Goal: Find specific page/section: Find specific page/section

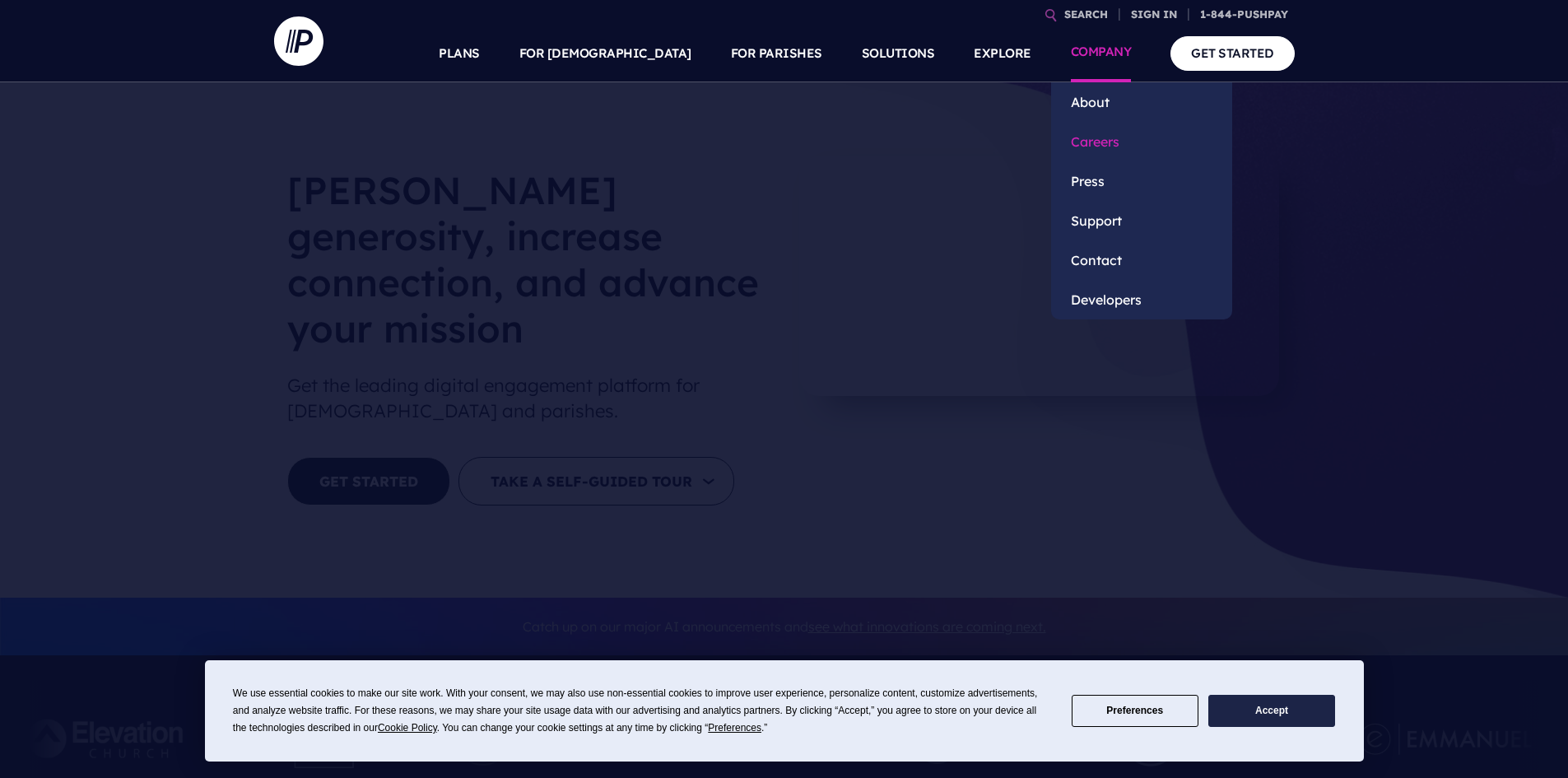
click at [1094, 142] on link "Careers" at bounding box center [1142, 142] width 181 height 40
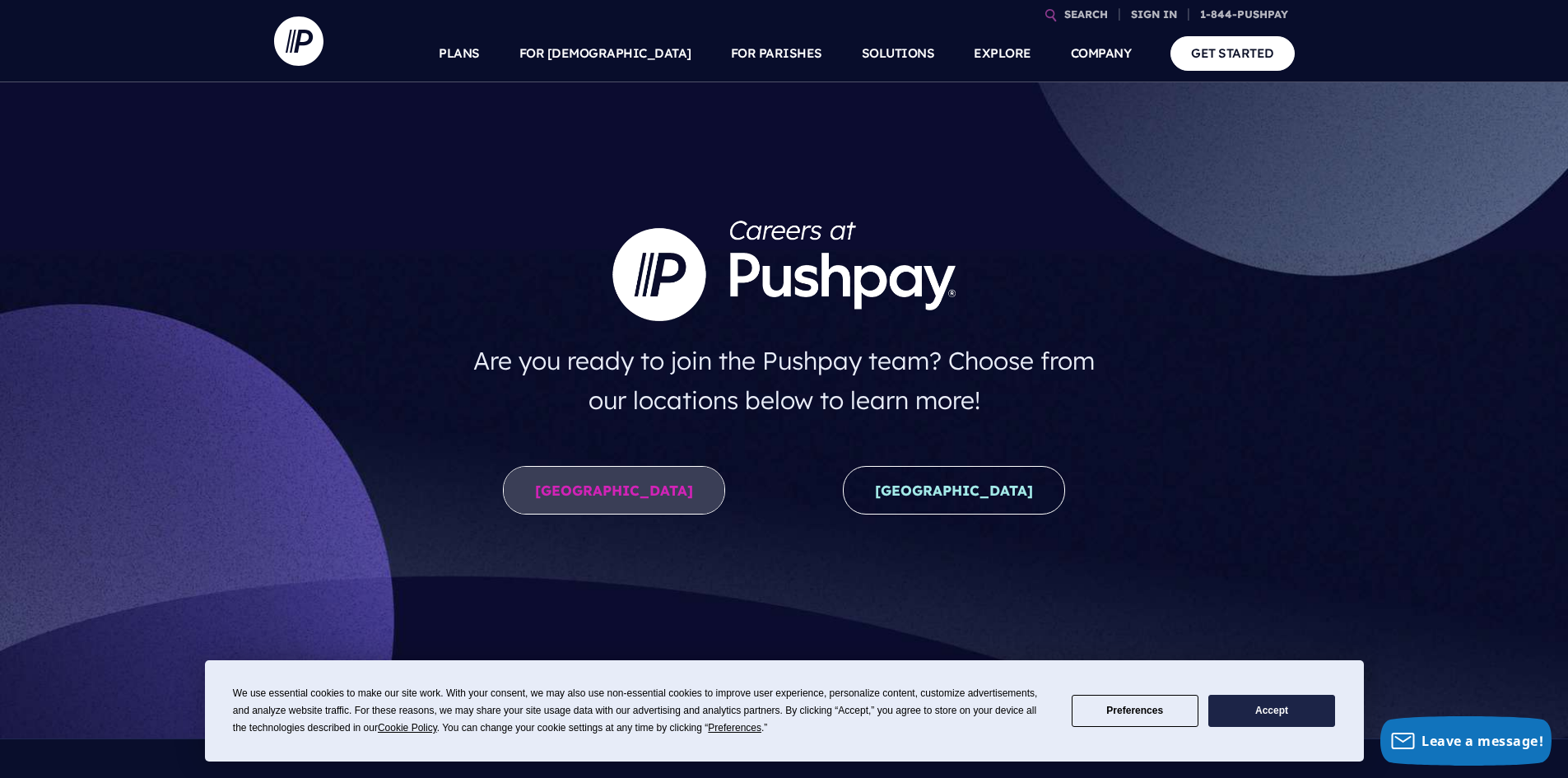
scroll to position [247, 0]
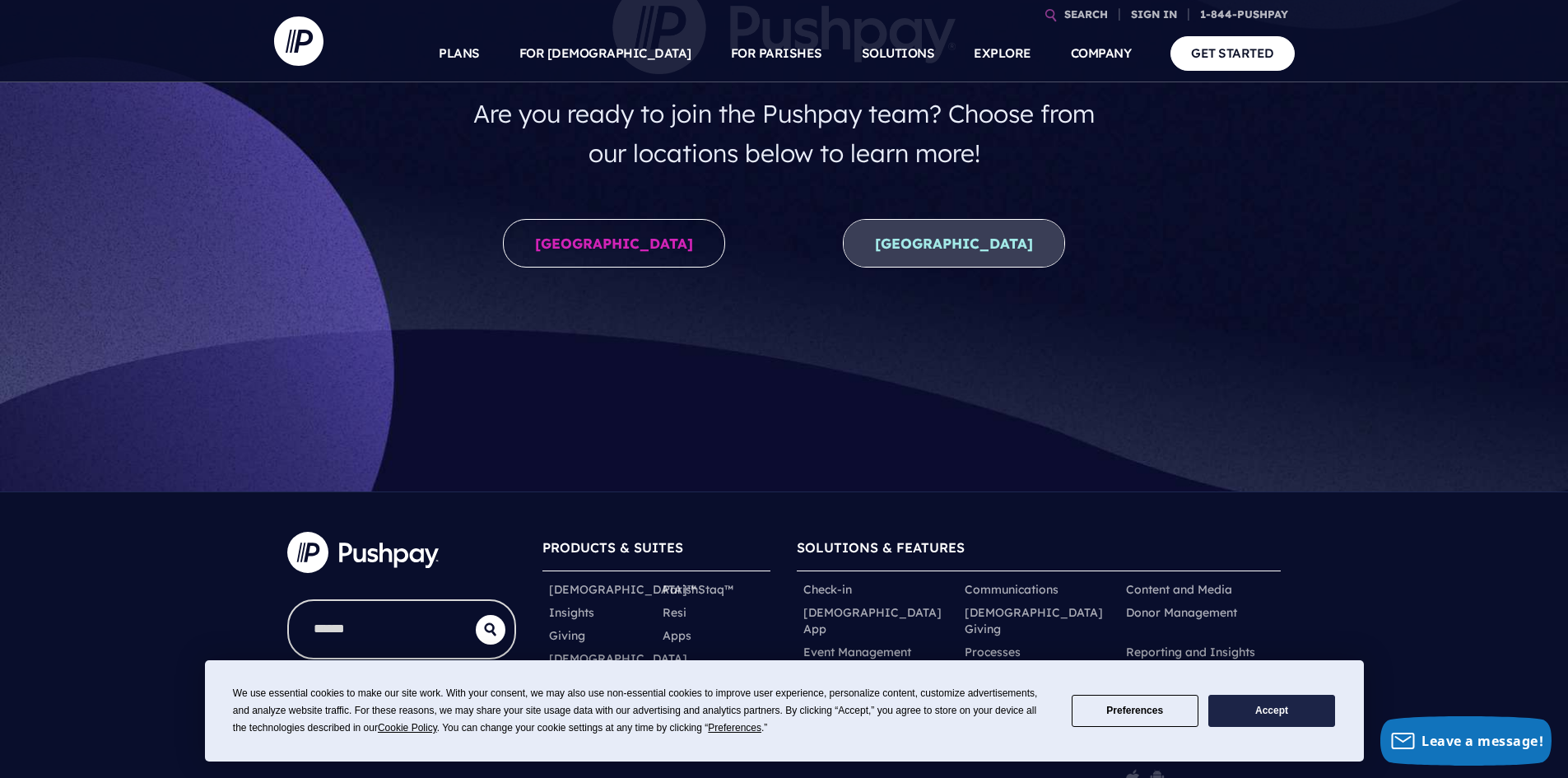
click at [922, 229] on link "[GEOGRAPHIC_DATA]" at bounding box center [955, 244] width 222 height 49
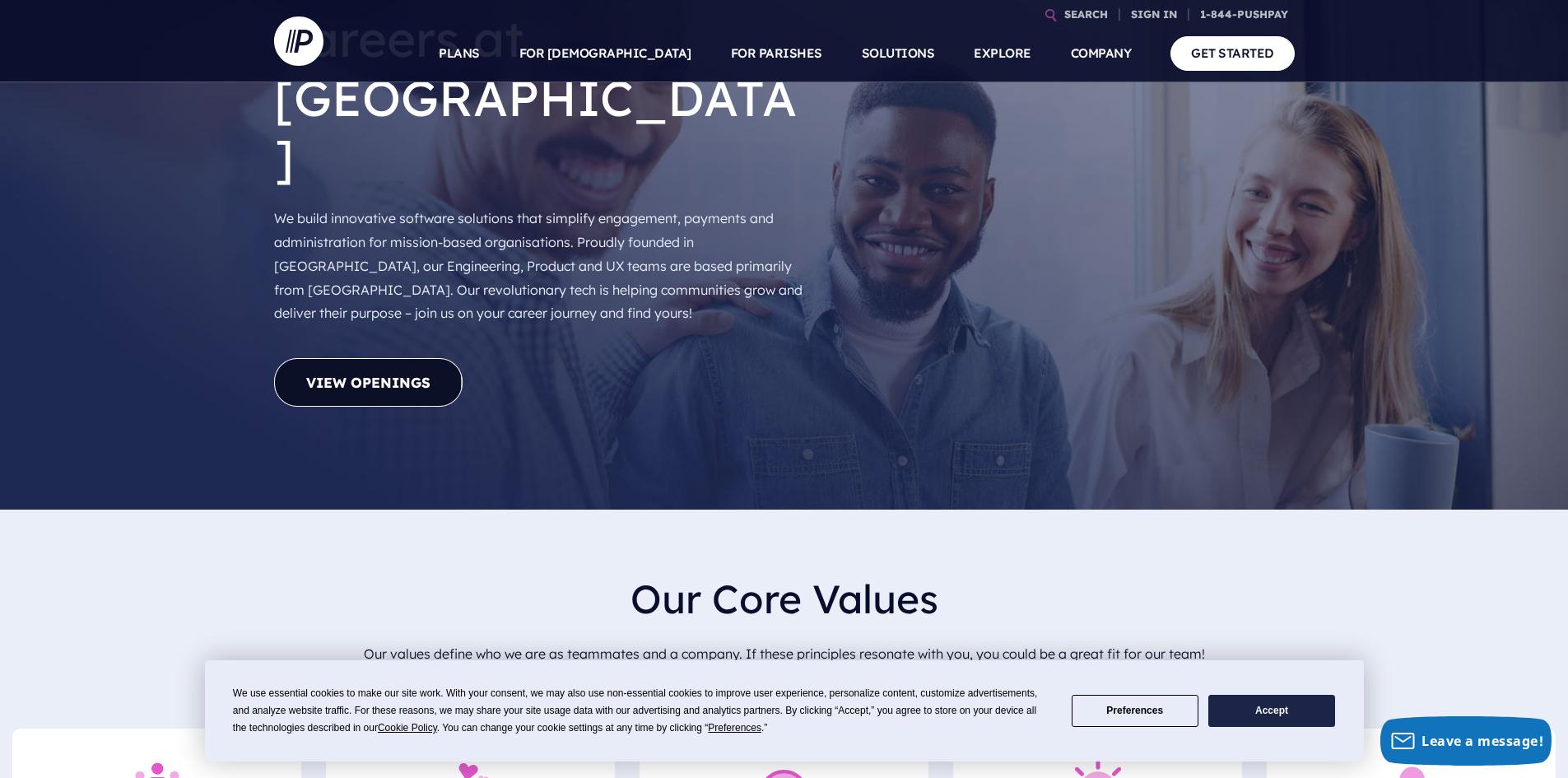
click at [403, 358] on link "View Openings" at bounding box center [368, 383] width 189 height 49
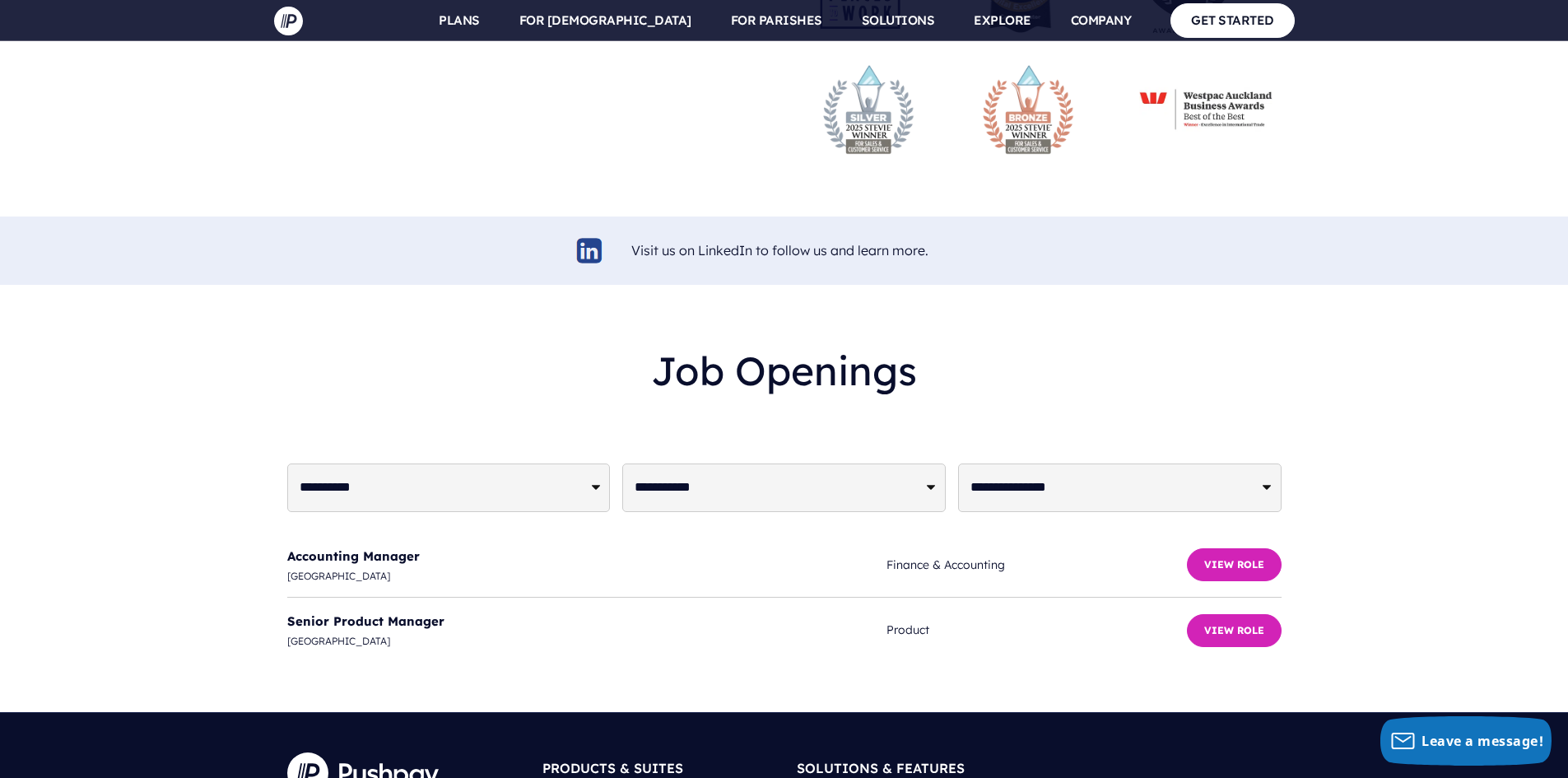
scroll to position [3980, 0]
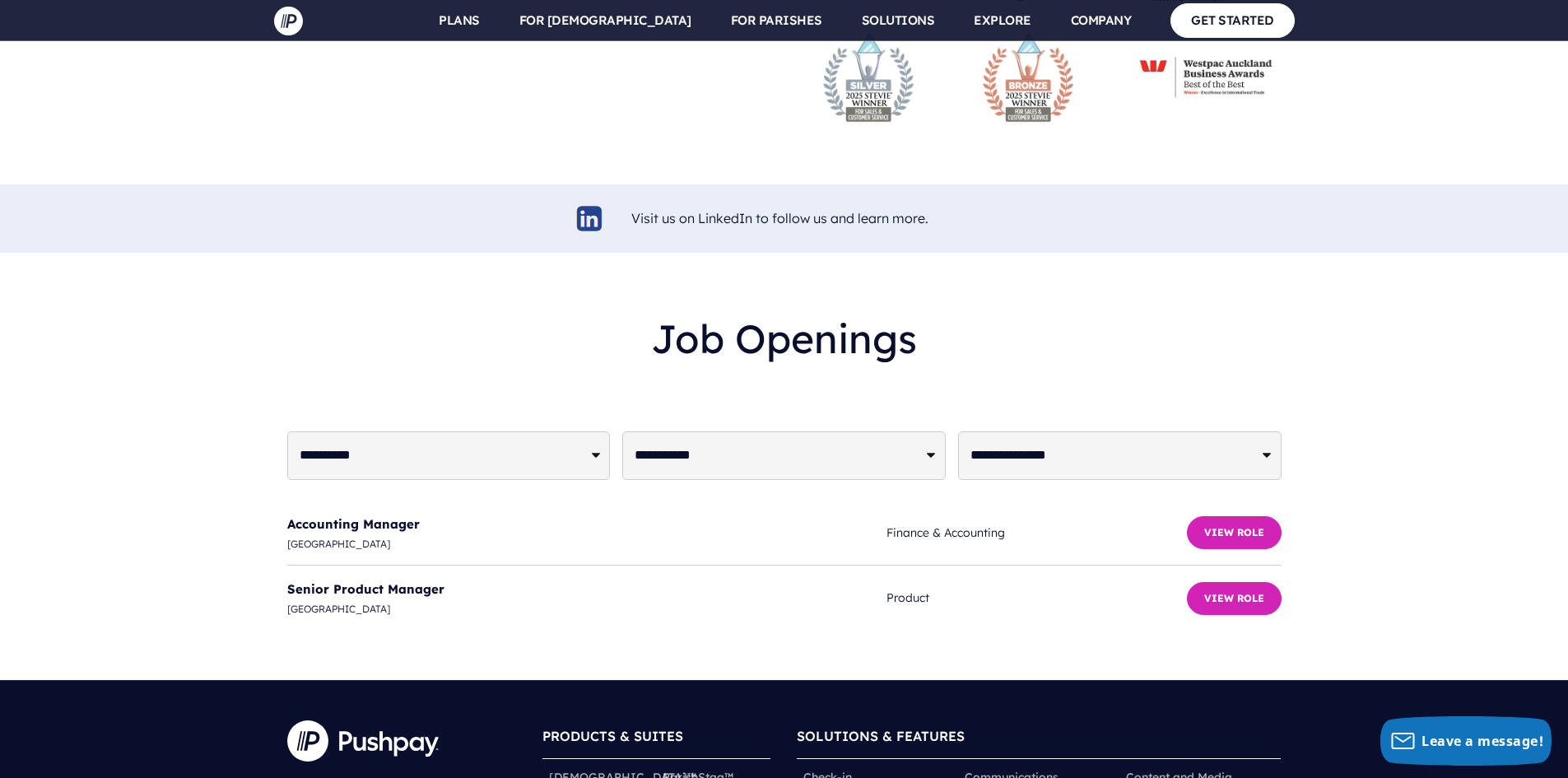
click at [1040, 566] on li "Senior Product Manager [GEOGRAPHIC_DATA] Product View Role" at bounding box center [784, 598] width 994 height 65
click at [1240, 582] on button "View Role" at bounding box center [1234, 598] width 94 height 33
click at [1224, 582] on button "View Role" at bounding box center [1234, 598] width 94 height 33
